Goal: Task Accomplishment & Management: Manage account settings

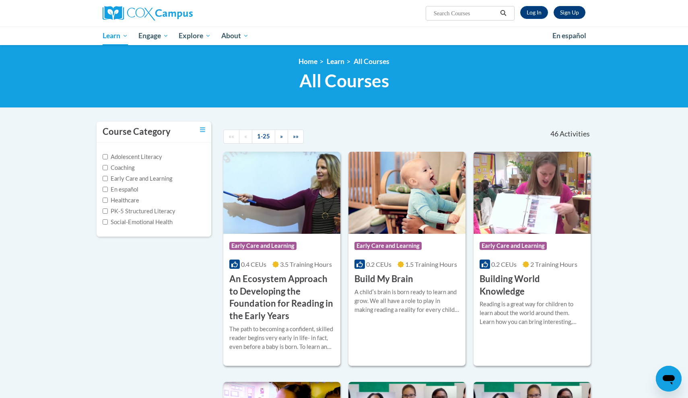
click at [567, 16] on link "Sign Up" at bounding box center [570, 12] width 32 height 13
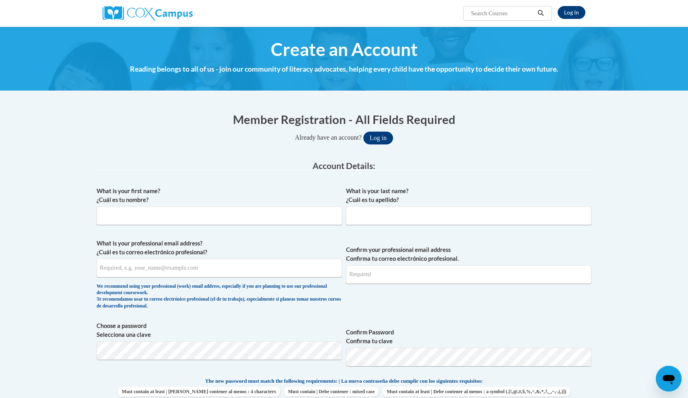
click at [567, 7] on link "Log In" at bounding box center [572, 12] width 28 height 13
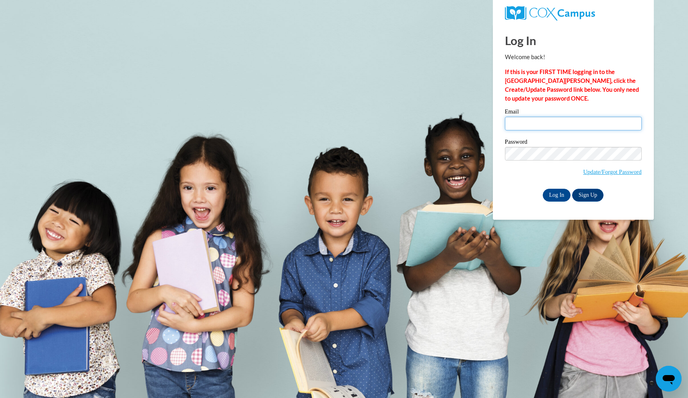
type input "martinez-cc@hotmail.com"
click at [565, 192] on input "Log In" at bounding box center [557, 195] width 28 height 13
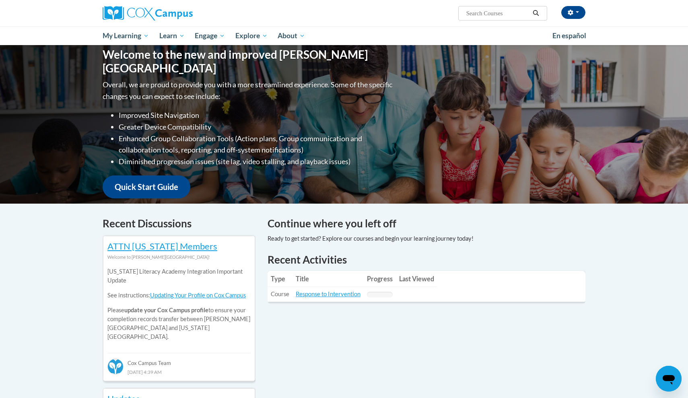
scroll to position [72, 0]
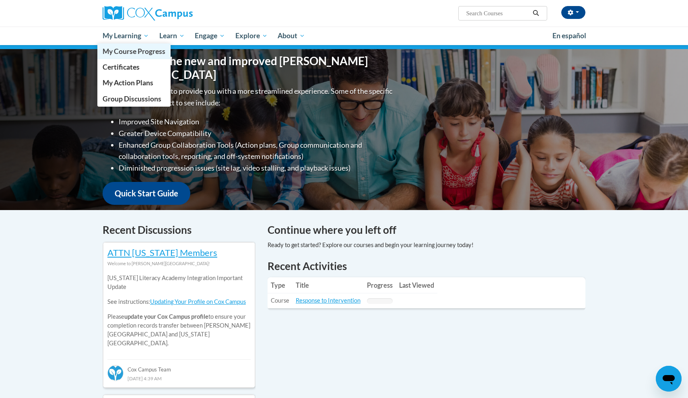
click at [136, 52] on span "My Course Progress" at bounding box center [134, 51] width 63 height 8
